Goal: Task Accomplishment & Management: Manage account settings

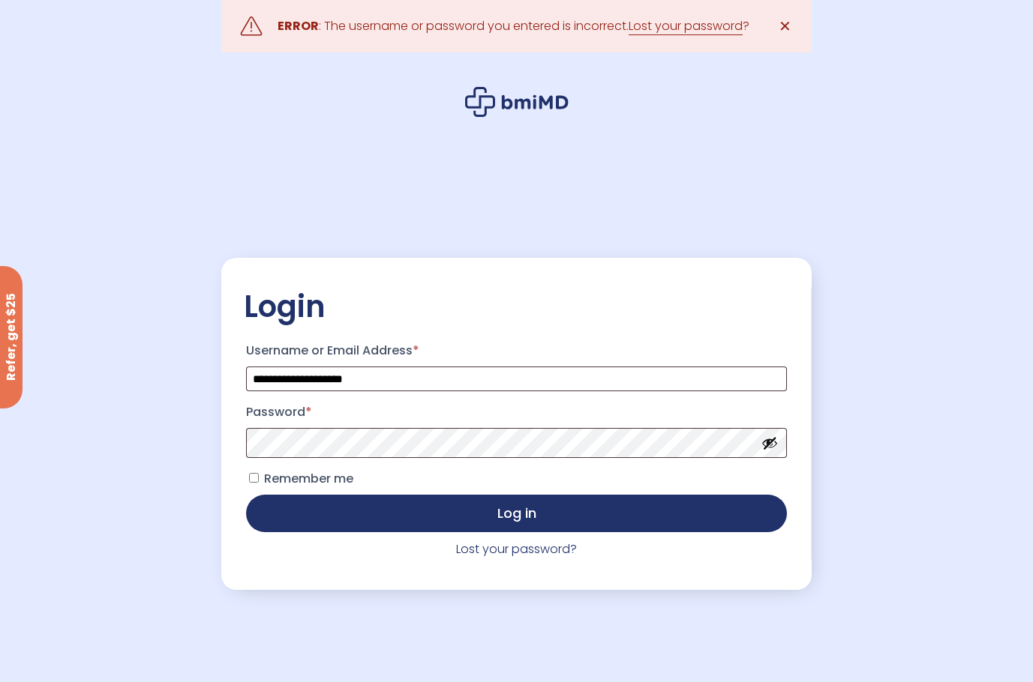
click at [773, 447] on button "Show password" at bounding box center [769, 443] width 16 height 16
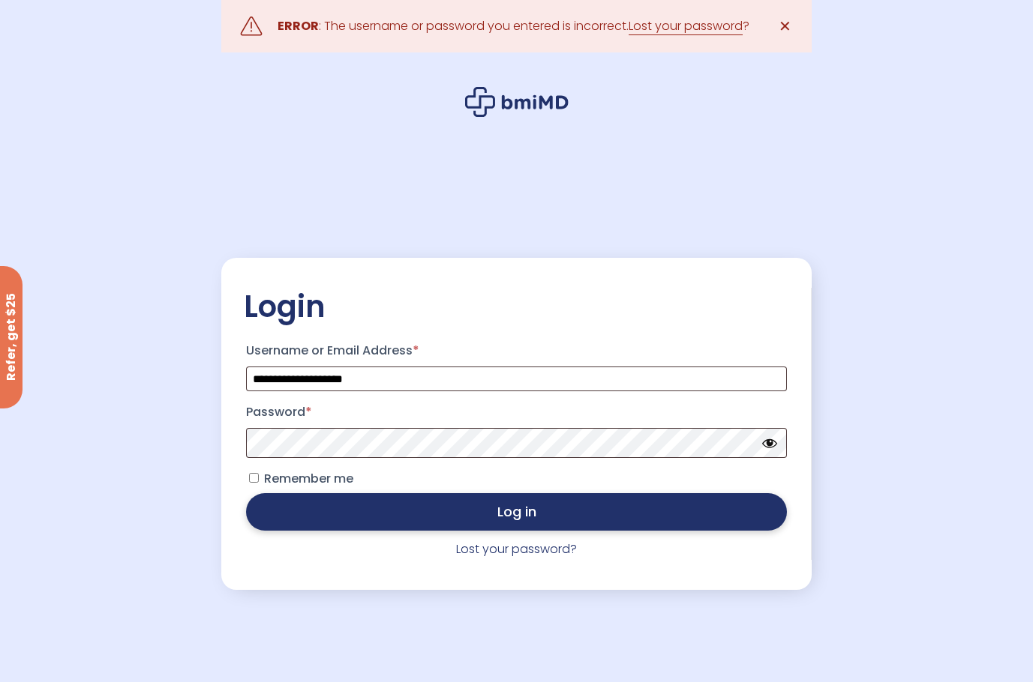
click at [579, 520] on button "Log in" at bounding box center [516, 511] width 540 height 37
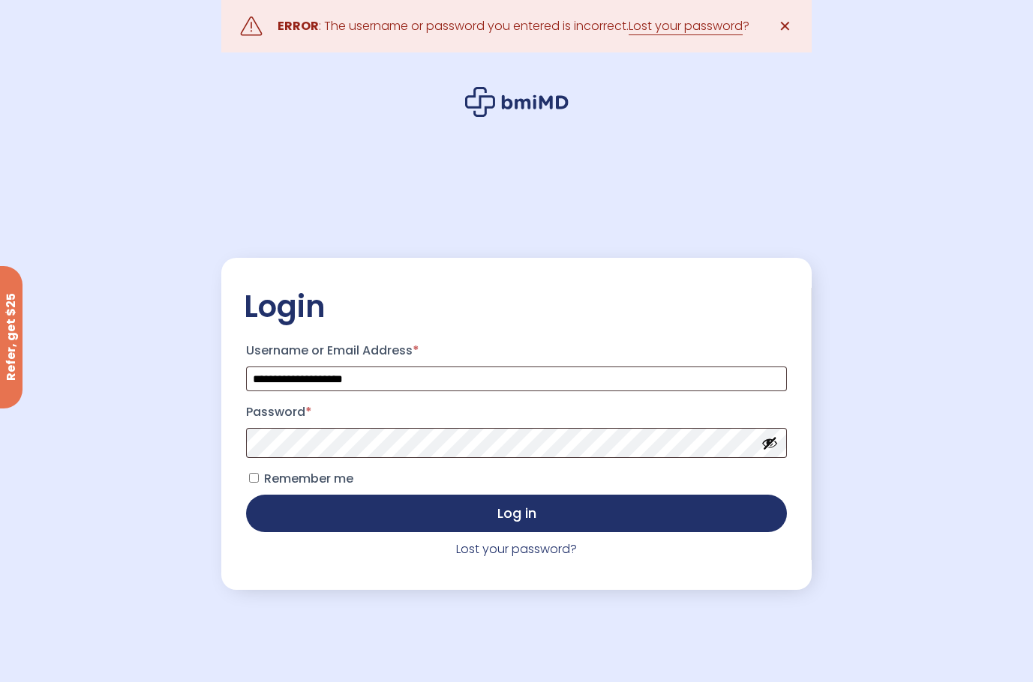
click at [771, 451] on button "Show password" at bounding box center [769, 443] width 16 height 16
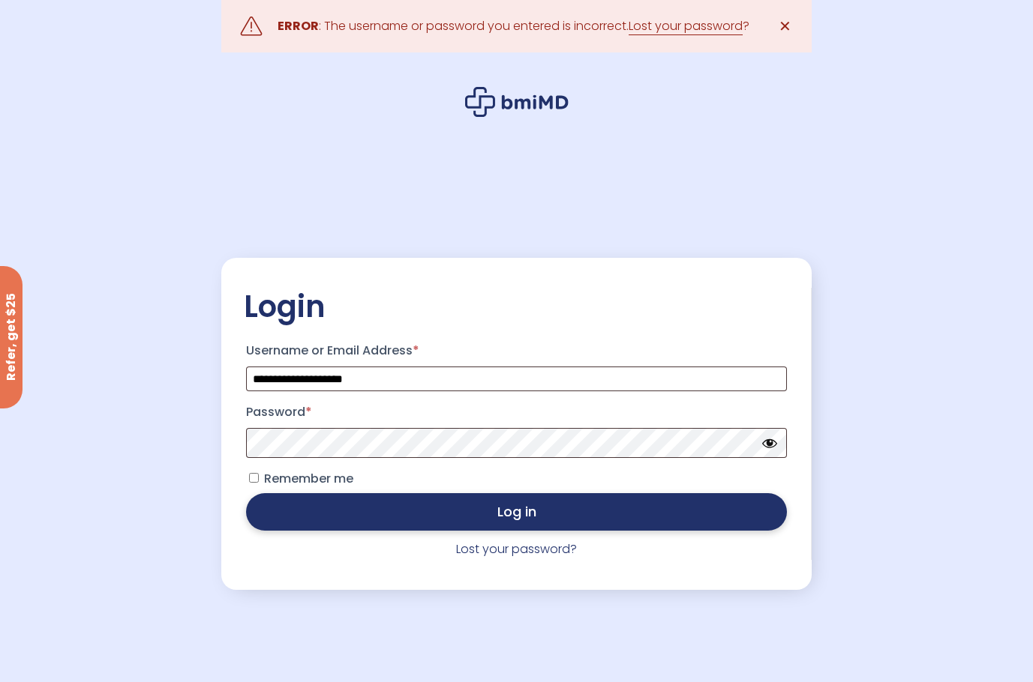
click at [551, 514] on button "Log in" at bounding box center [516, 511] width 540 height 37
